Goal: Find specific page/section: Find specific page/section

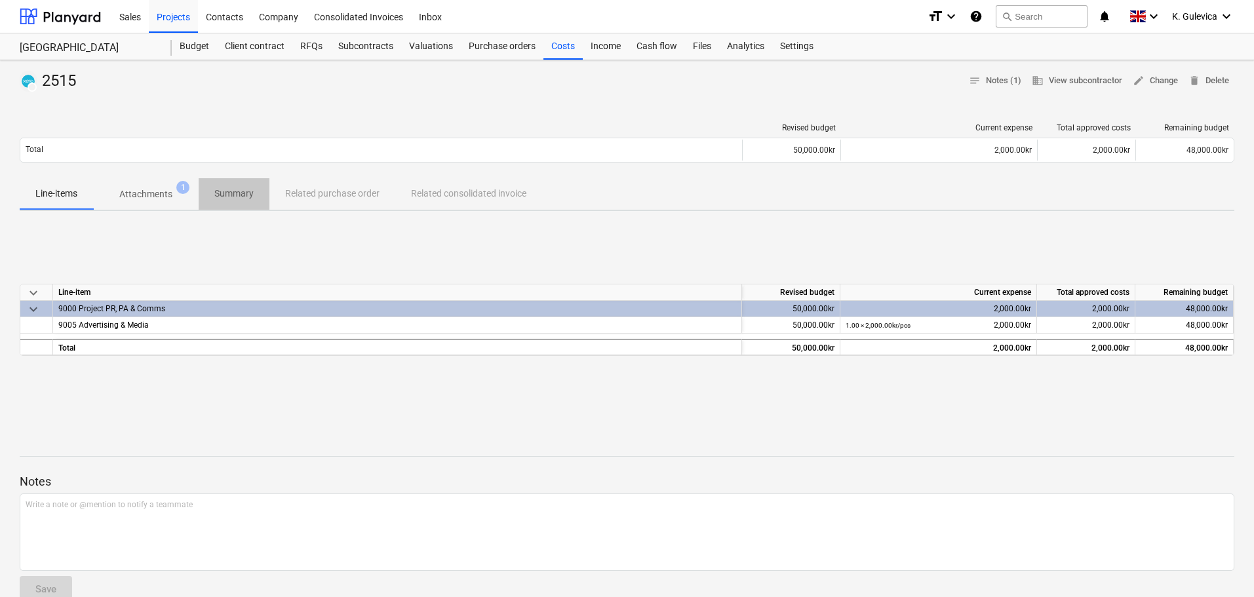
click at [235, 197] on p "Summary" at bounding box center [233, 194] width 39 height 14
click at [225, 195] on p "Summary" at bounding box center [233, 194] width 39 height 14
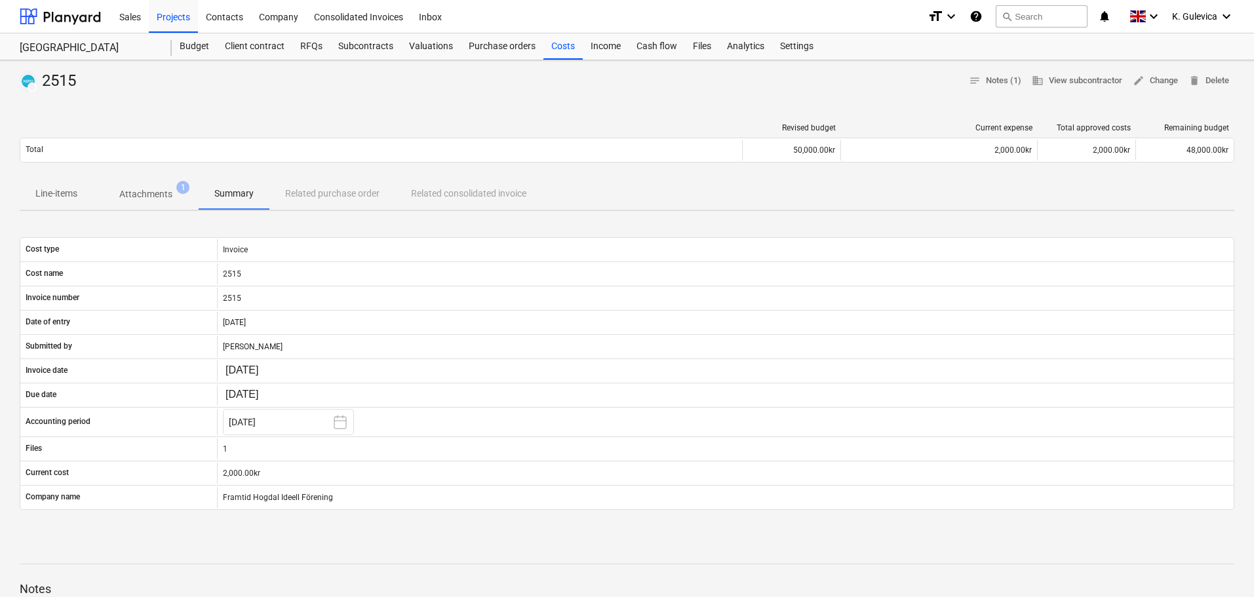
click at [329, 192] on div "Line-items Attachments 1 Summary Related purchase order Related consolidated in…" at bounding box center [627, 193] width 1215 height 31
click at [549, 54] on div "Costs" at bounding box center [563, 46] width 39 height 26
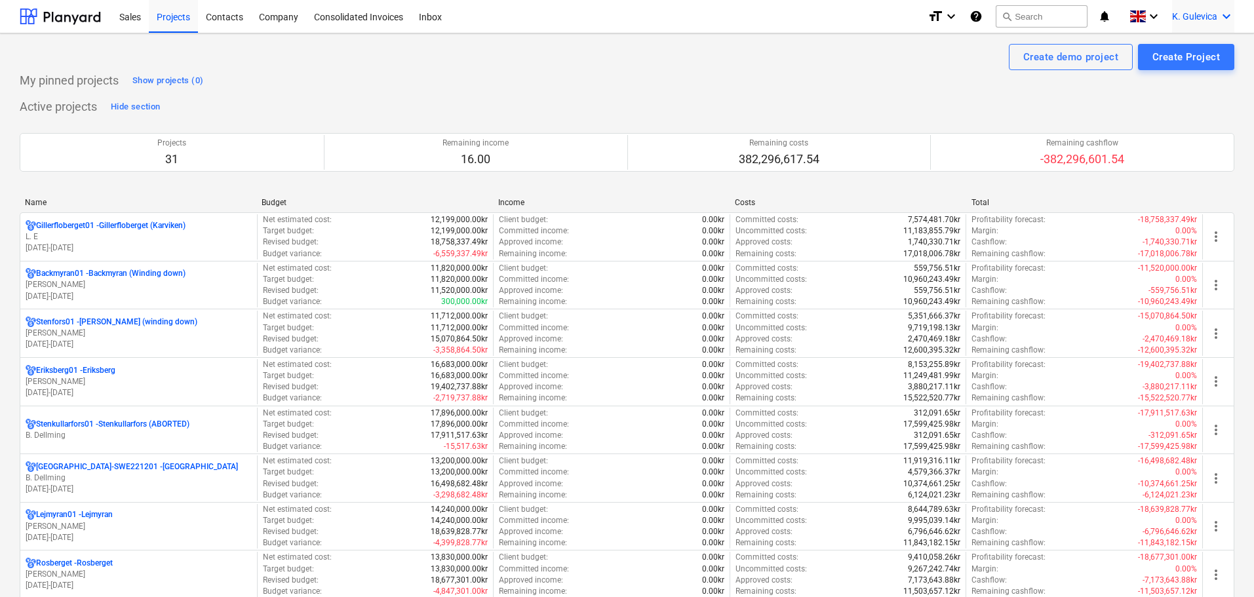
click at [1191, 19] on span "K. Gulevica" at bounding box center [1194, 16] width 45 height 10
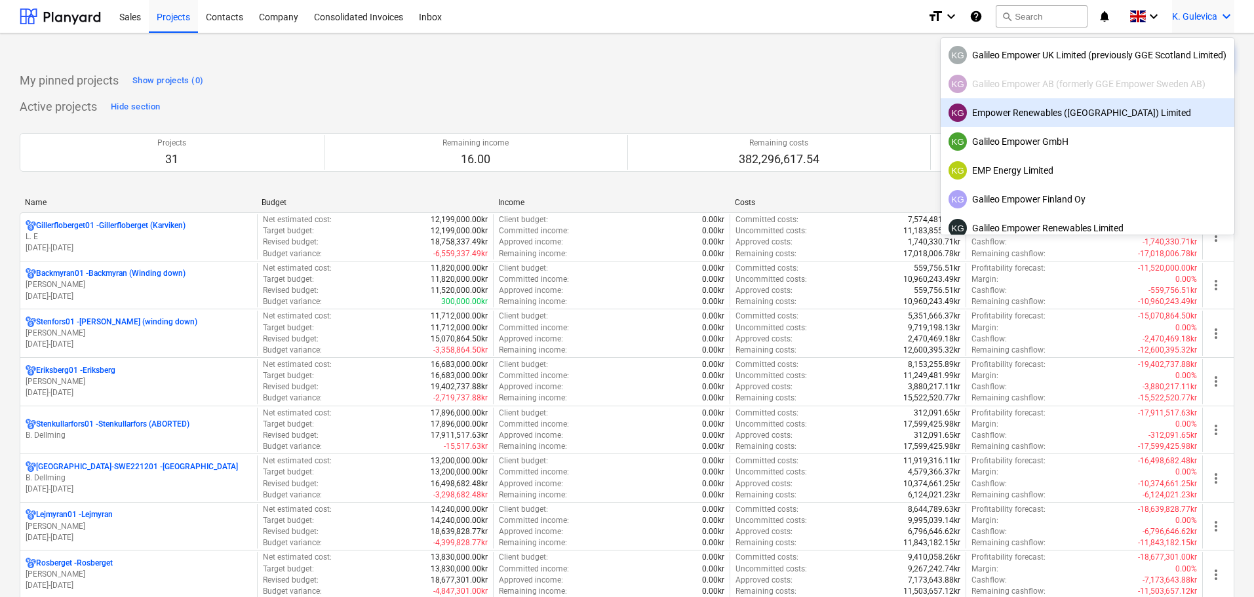
click at [1082, 113] on div "KG Empower Renewables (Ireland) Limited" at bounding box center [1088, 113] width 278 height 18
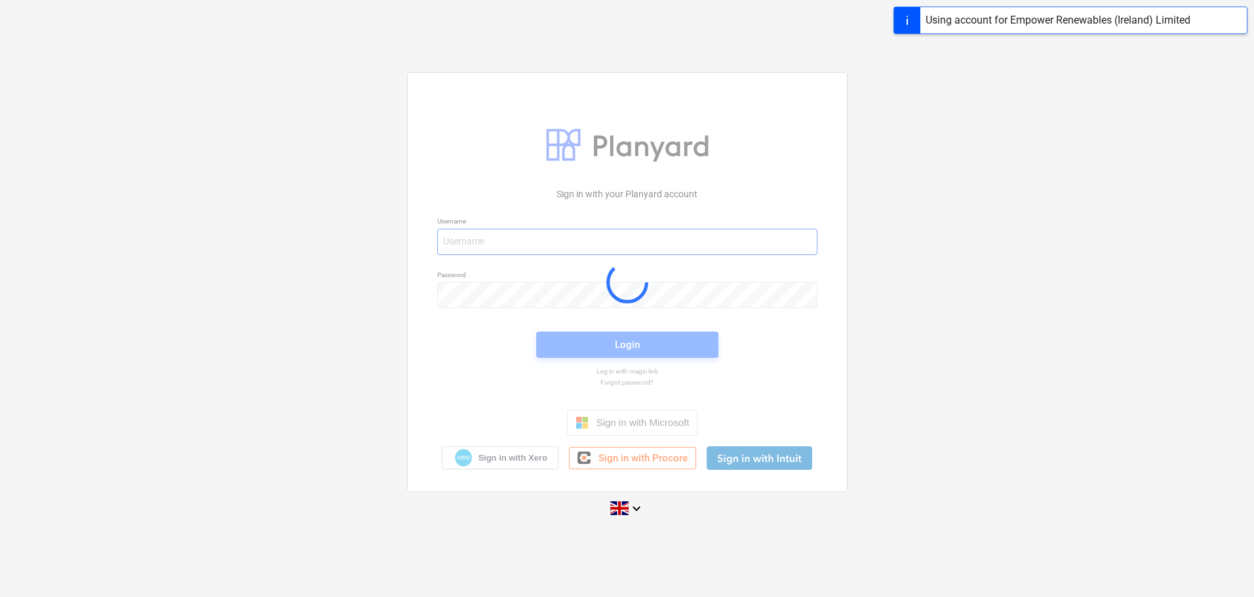
type input "[EMAIL_ADDRESS][DOMAIN_NAME]"
